Goal: Transaction & Acquisition: Purchase product/service

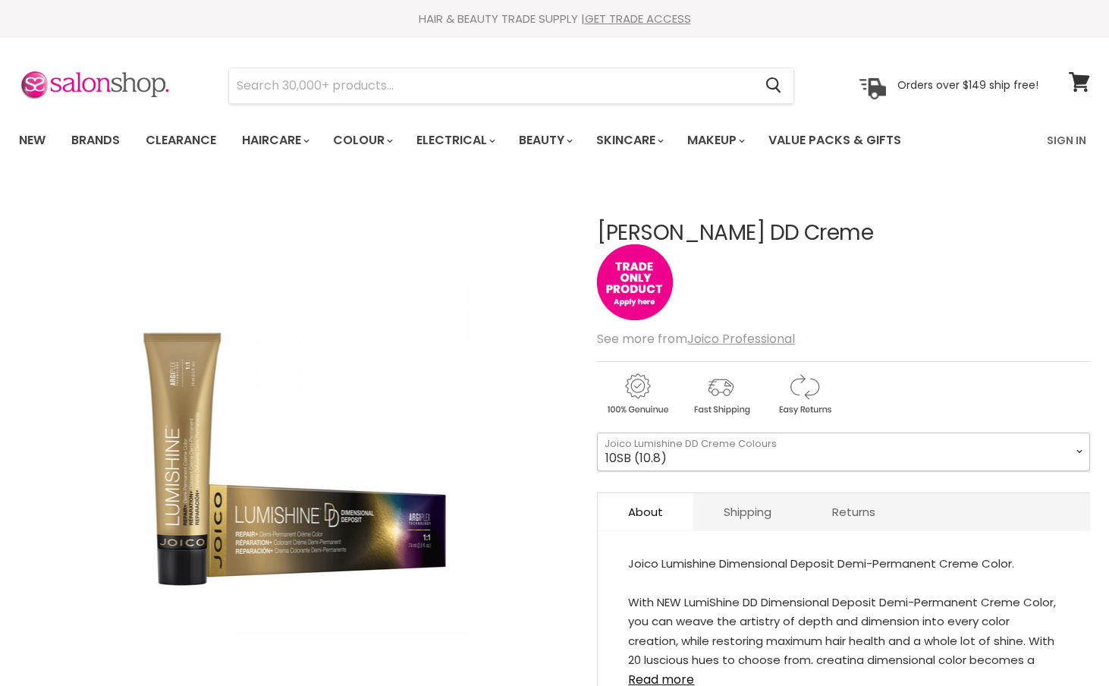
click at [803, 440] on select "10SB (10.8) 8SB (8.8) 6SB (6.8) 1BS (1.8) 10N (10.0) 8N (8.0) 6N (6.0) 3N (3.0)…" at bounding box center [843, 451] width 493 height 38
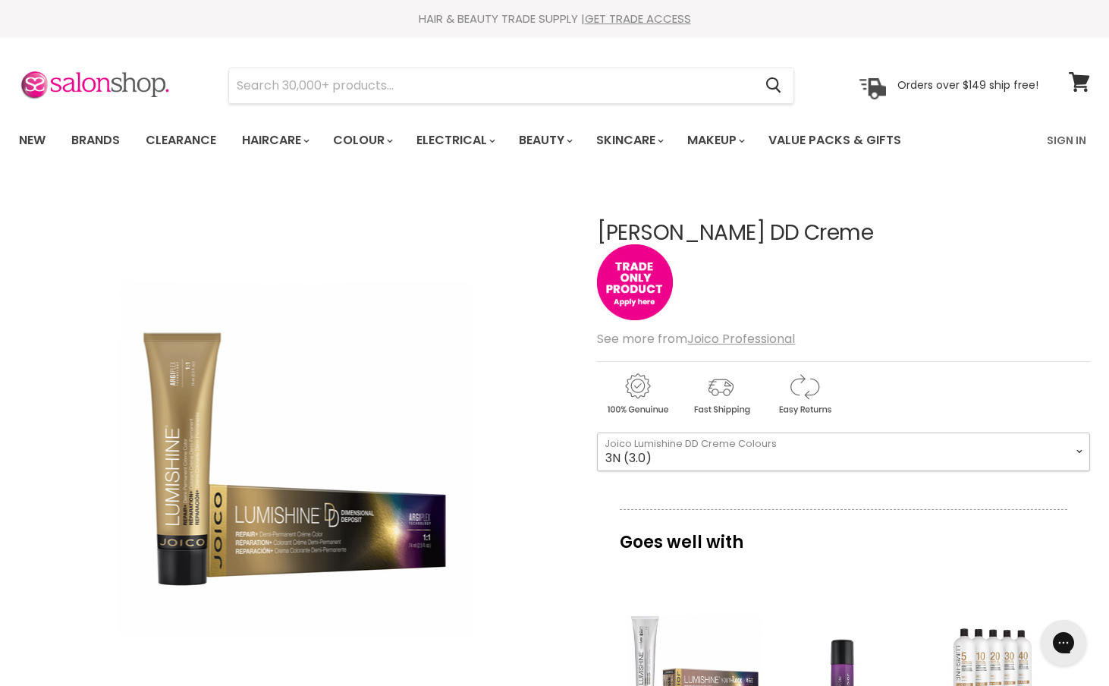
click at [597, 432] on select "10SB (10.8) 8SB (8.8) 6SB (6.8) 1BS (1.8) 10N (10.0) 8N (8.0) 6N (6.0) 3N (3.0)…" at bounding box center [843, 451] width 493 height 38
select select "3N (3.0)"
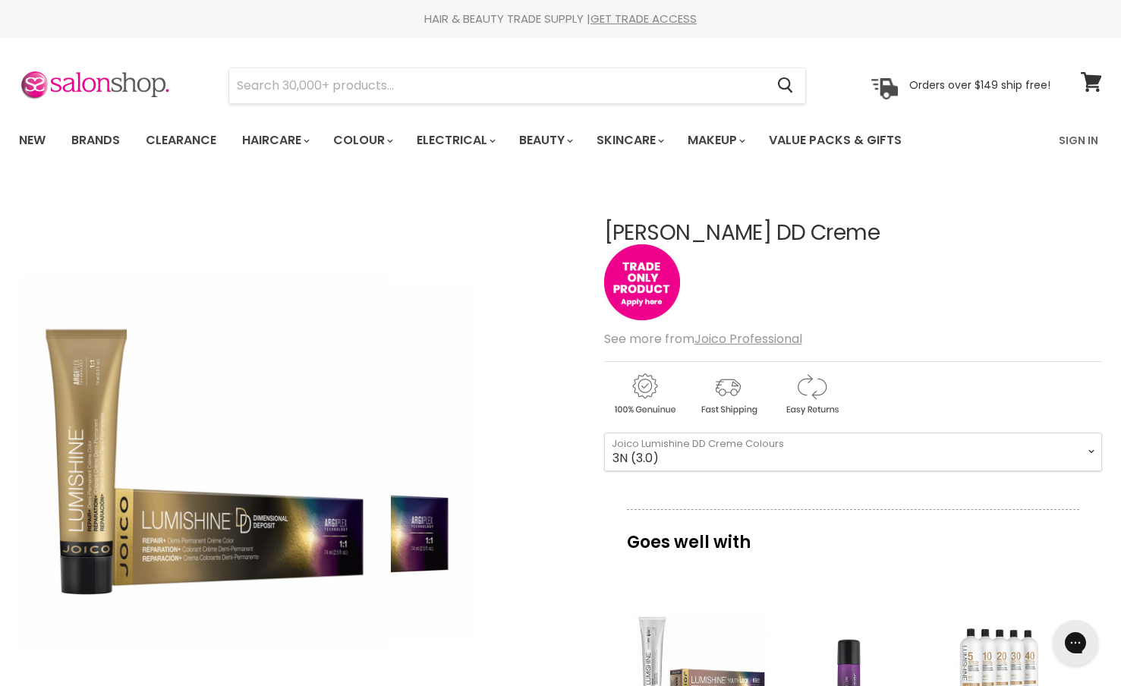
click at [483, 605] on div "Click or scroll to zoom Tap or pinch to zoom" at bounding box center [298, 463] width 558 height 558
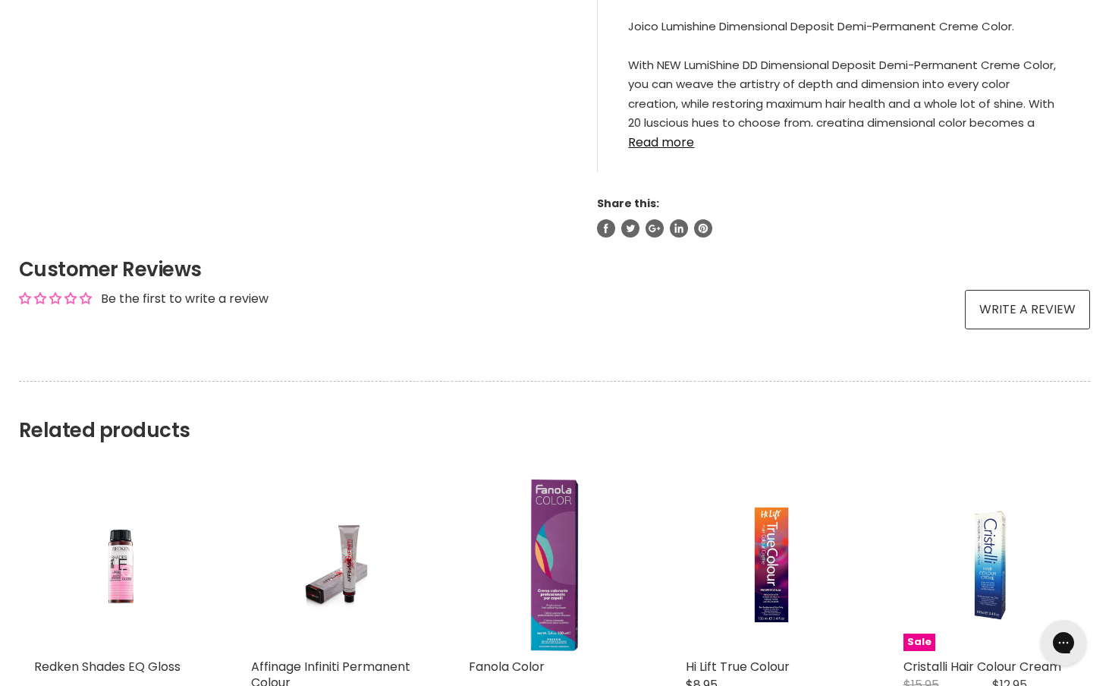
scroll to position [1138, 0]
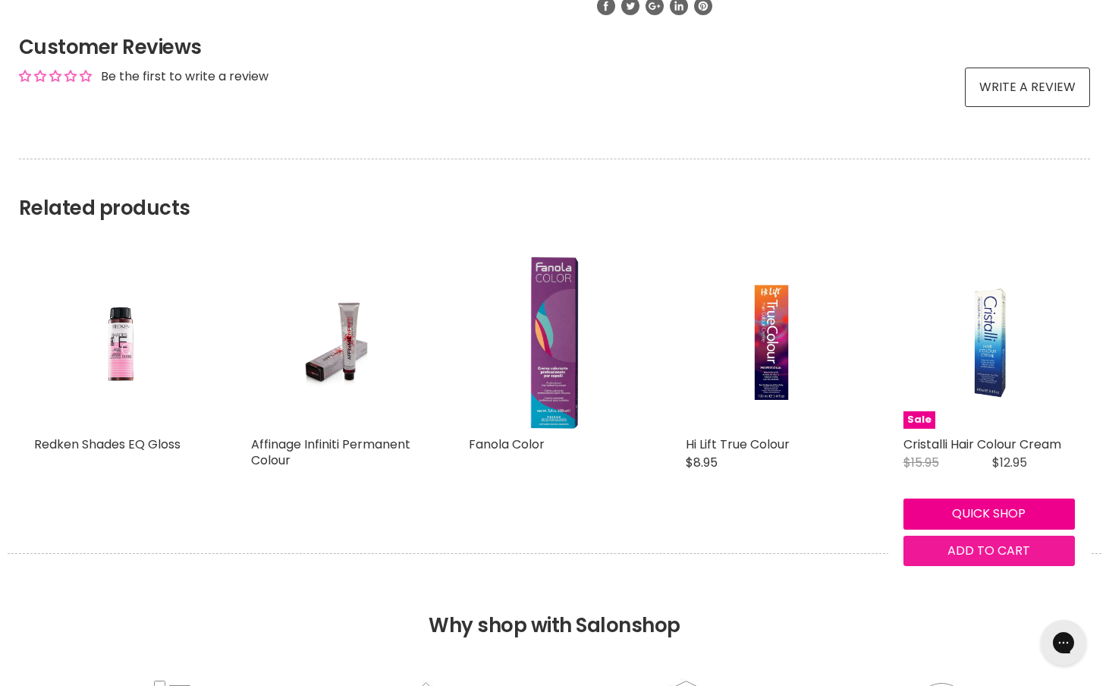
click at [994, 564] on button "Add to cart" at bounding box center [989, 551] width 171 height 30
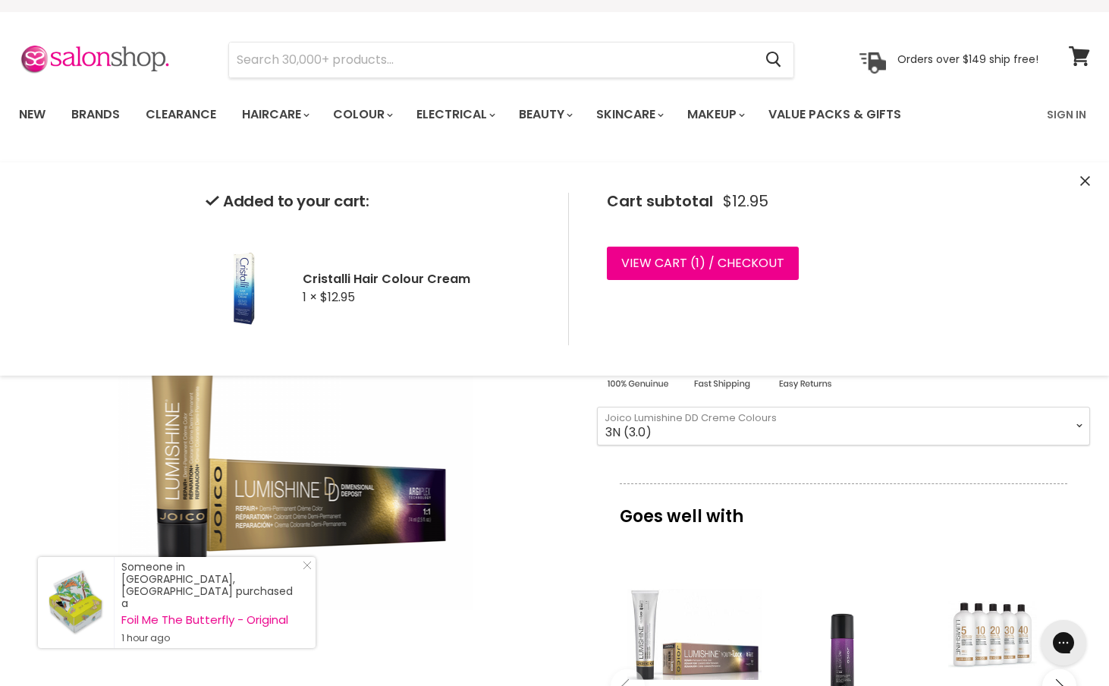
scroll to position [0, 0]
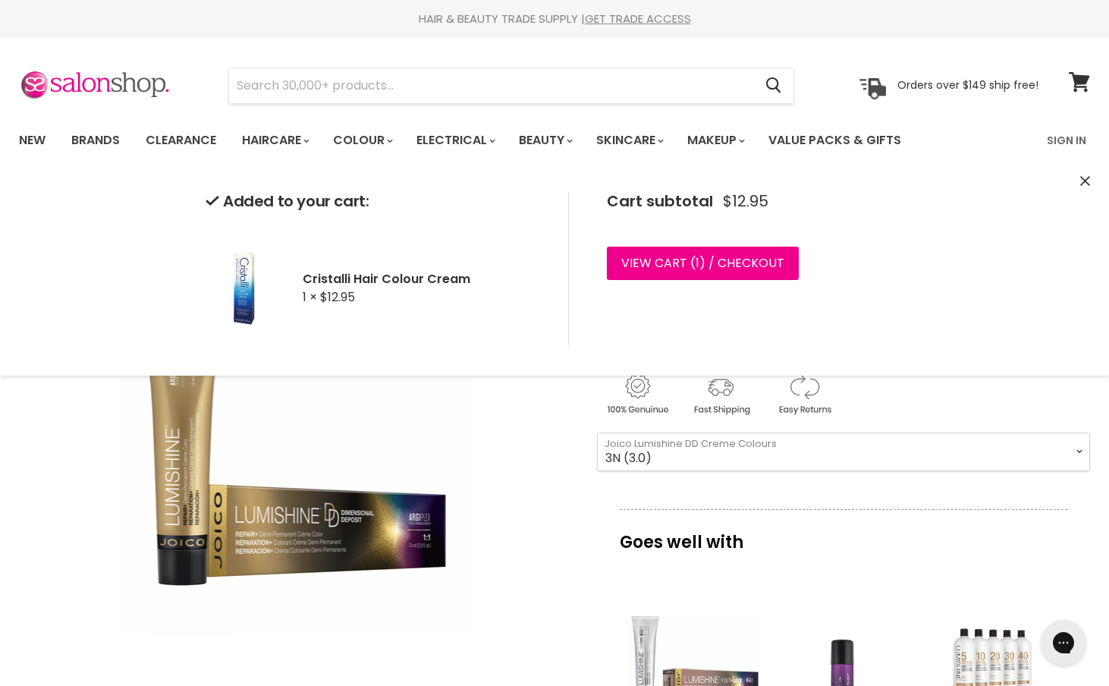
click at [1086, 178] on icon "Close" at bounding box center [1085, 181] width 10 height 10
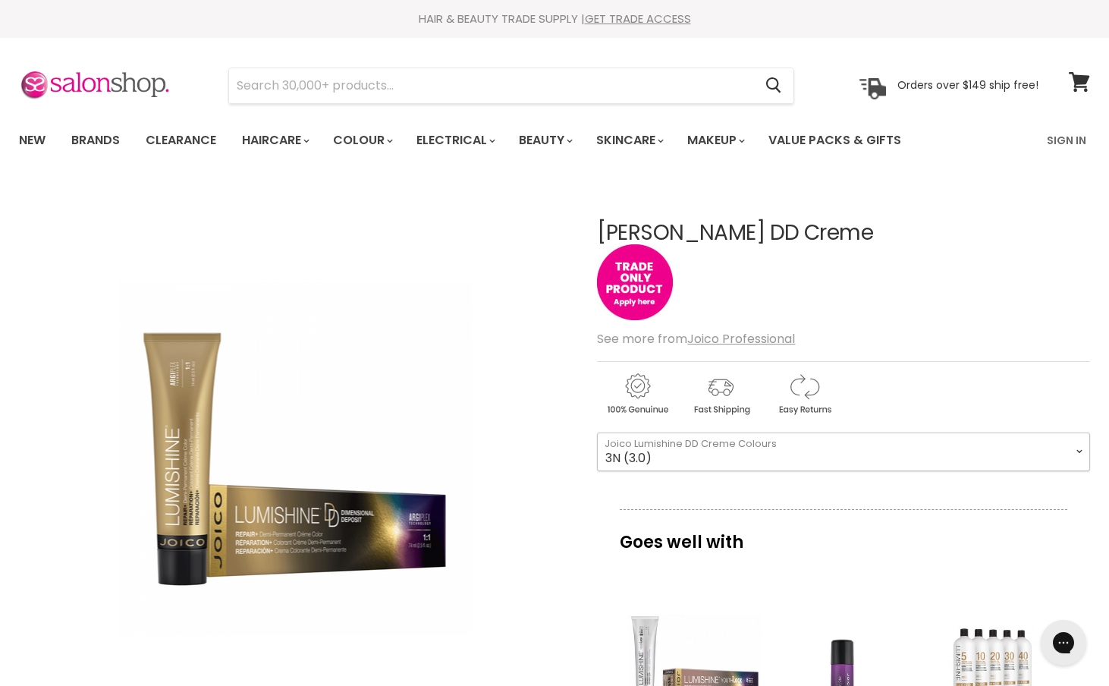
click at [777, 444] on select "10SB (10.8) 8SB (8.8) 6SB (6.8) 1BS (1.8) 10N (10.0) 8N (8.0) 6N (6.0) 3N (3.0)…" at bounding box center [843, 451] width 493 height 38
click at [637, 270] on img "Main content" at bounding box center [635, 282] width 76 height 76
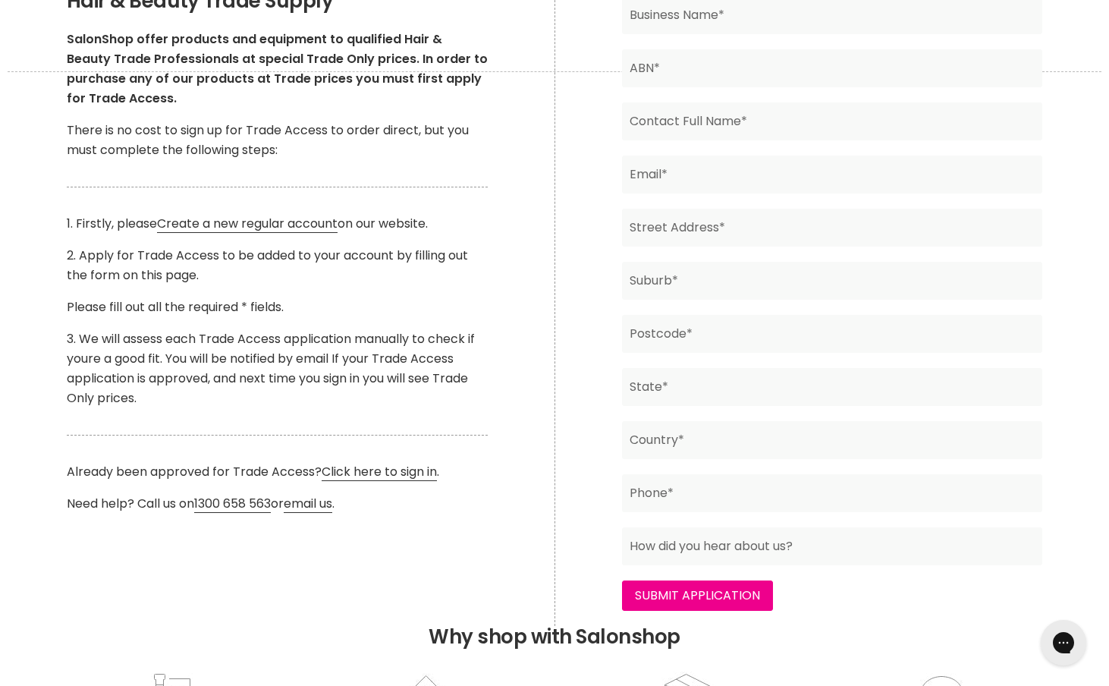
scroll to position [607, 0]
